Goal: Ask a question: Seek information or help from site administrators or community

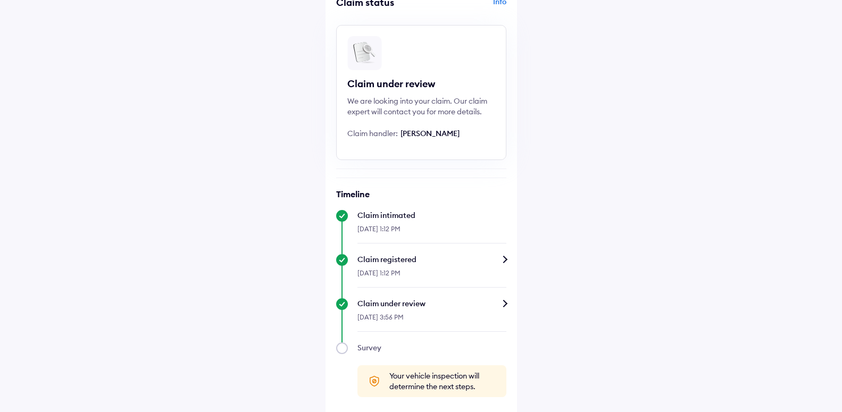
scroll to position [64, 0]
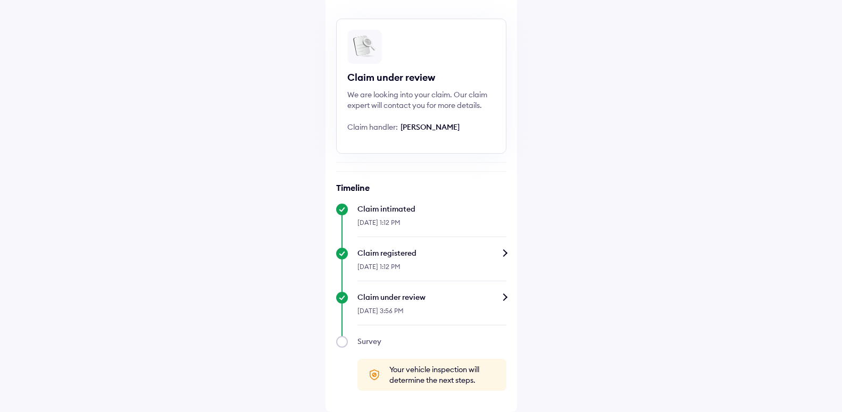
click at [505, 295] on div "Claim under review" at bounding box center [431, 297] width 149 height 11
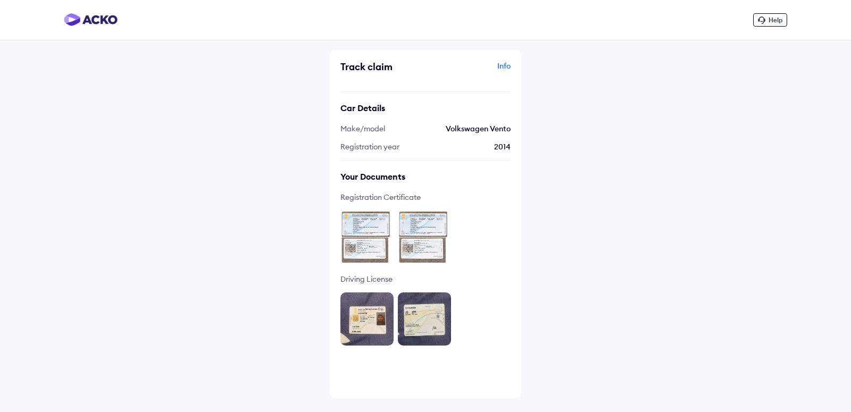
click at [503, 64] on div "Info" at bounding box center [469, 71] width 82 height 20
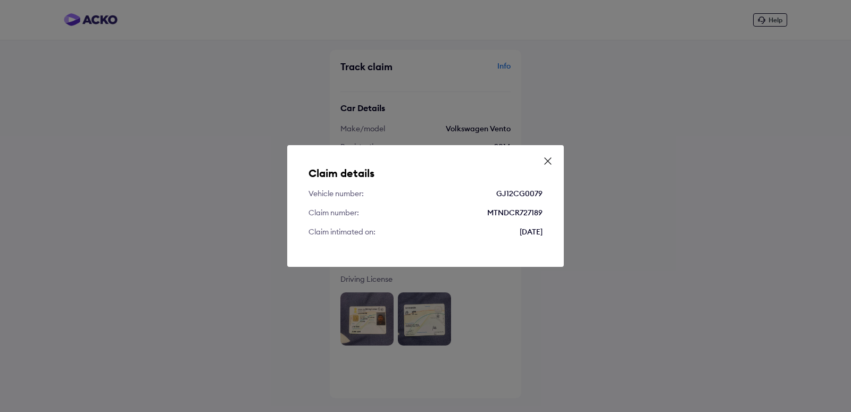
click at [546, 160] on icon at bounding box center [548, 161] width 11 height 11
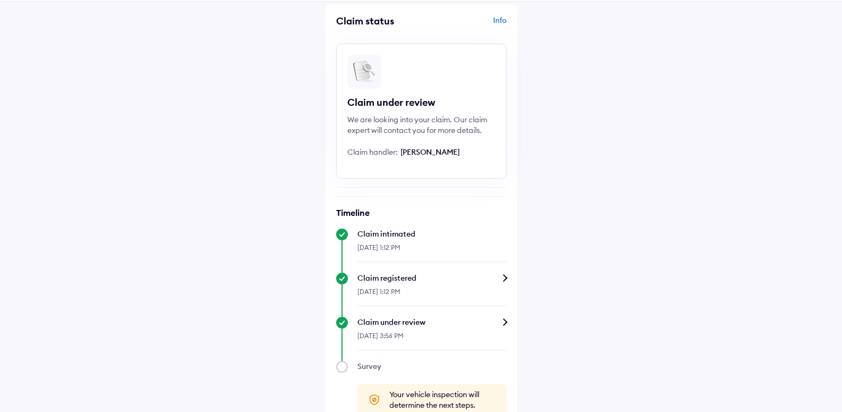
scroll to position [64, 0]
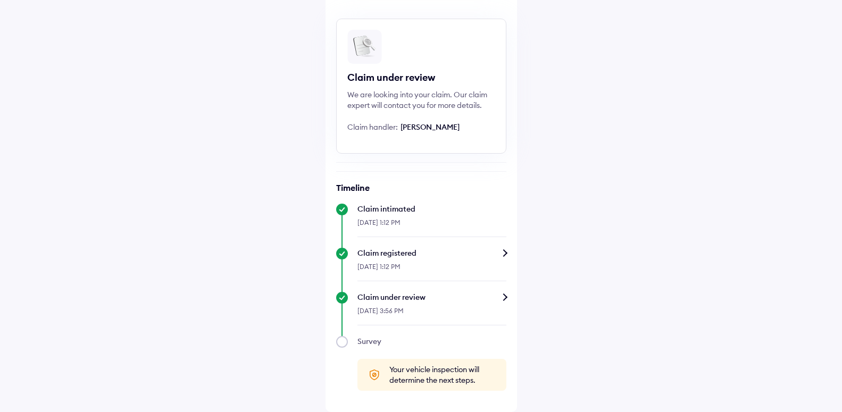
click at [375, 339] on div "Survey" at bounding box center [431, 341] width 149 height 11
click at [434, 260] on div "16-Sep-2025, 1:12 PM" at bounding box center [431, 270] width 149 height 23
click at [502, 252] on div "Claim registered" at bounding box center [431, 253] width 149 height 11
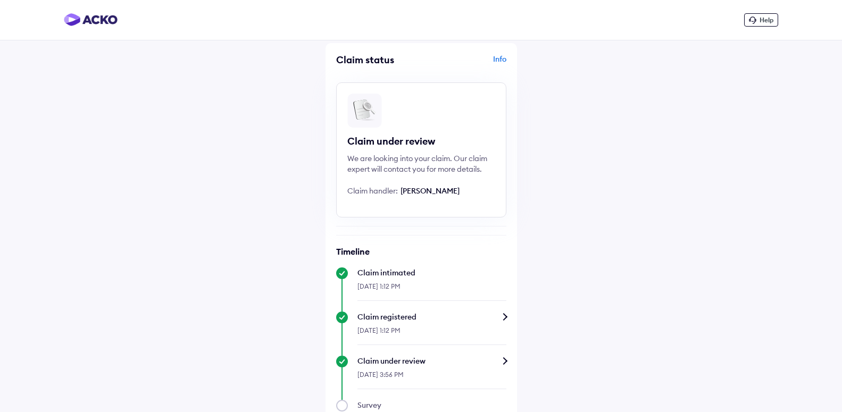
click at [763, 20] on span "Help" at bounding box center [767, 20] width 14 height 8
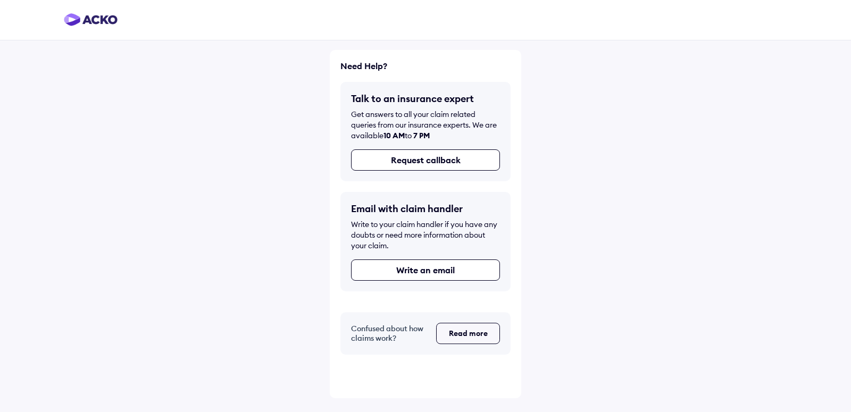
click at [440, 324] on button "Read more" at bounding box center [468, 323] width 64 height 21
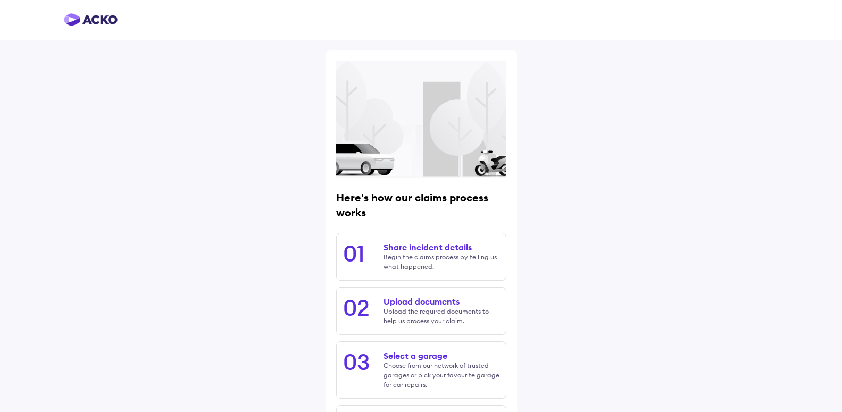
click at [94, 18] on img at bounding box center [91, 19] width 54 height 13
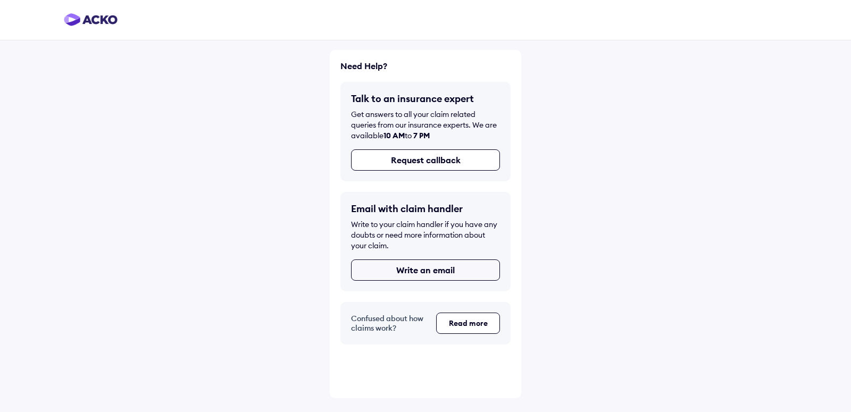
click at [422, 273] on button "Write an email" at bounding box center [425, 270] width 149 height 21
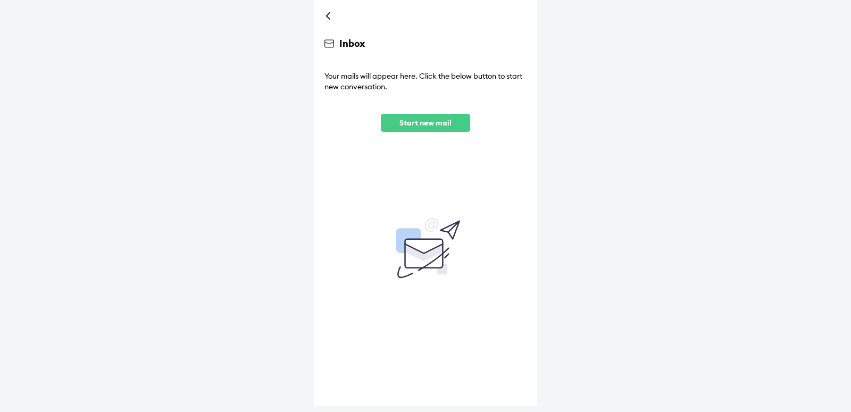
click at [451, 121] on p "Start new mail" at bounding box center [425, 123] width 72 height 10
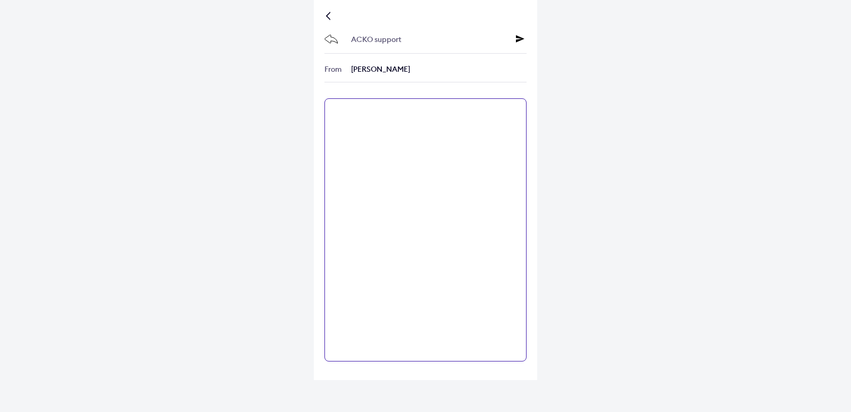
click at [421, 158] on textarea at bounding box center [425, 229] width 202 height 263
type textarea "*"
drag, startPoint x: 398, startPoint y: 112, endPoint x: 398, endPoint y: 119, distance: 6.4
click at [355, 173] on textarea "**********" at bounding box center [425, 229] width 202 height 263
type textarea "**********"
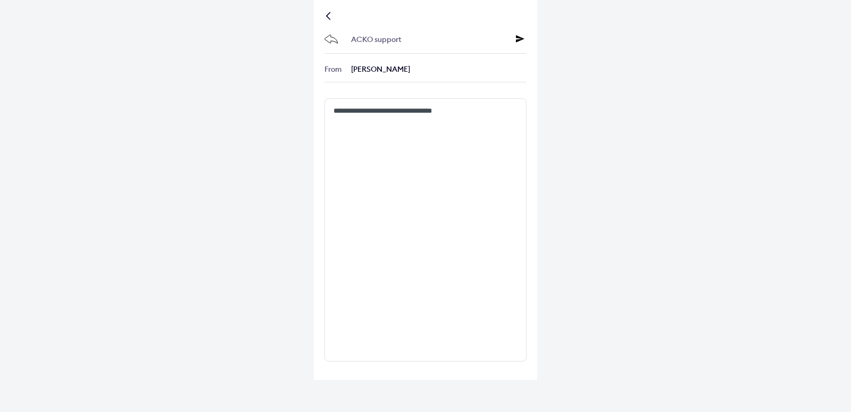
click at [520, 41] on icon at bounding box center [520, 39] width 9 height 9
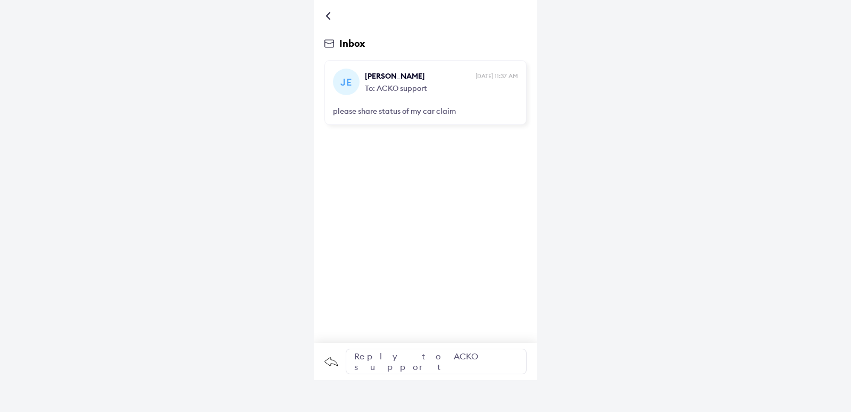
drag, startPoint x: 333, startPoint y: 12, endPoint x: 327, endPoint y: 16, distance: 6.9
click at [332, 12] on div at bounding box center [425, 16] width 202 height 11
click at [327, 16] on div at bounding box center [330, 15] width 6 height 5
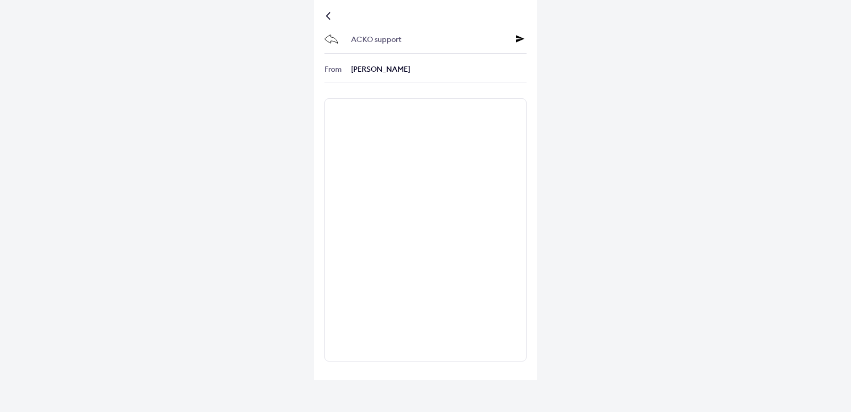
click at [329, 13] on div at bounding box center [425, 16] width 202 height 11
click at [328, 16] on div at bounding box center [330, 15] width 6 height 5
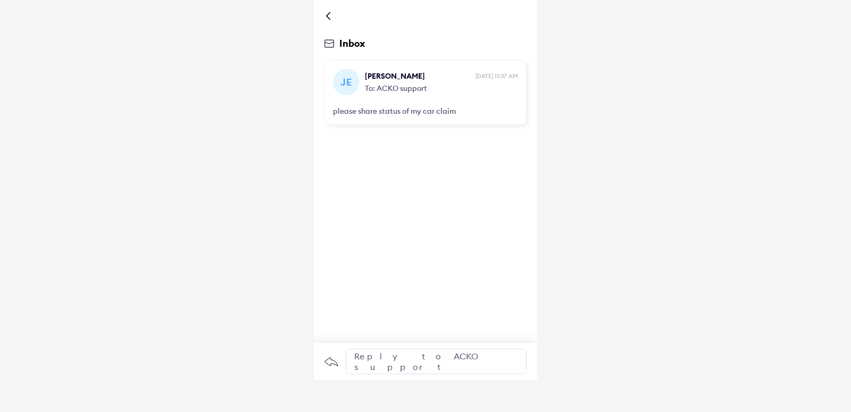
click at [328, 18] on div at bounding box center [330, 15] width 6 height 5
